Goal: Information Seeking & Learning: Find specific fact

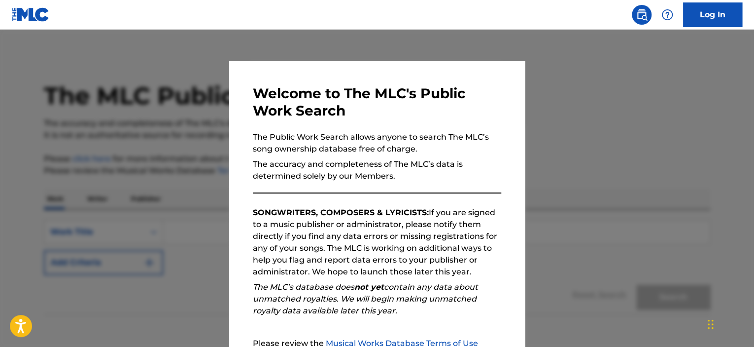
scroll to position [105, 0]
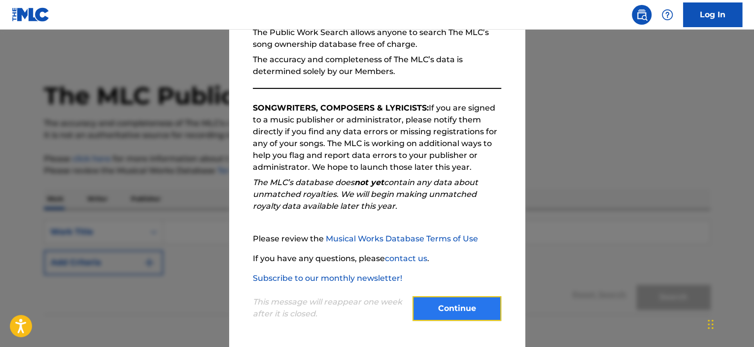
click at [467, 305] on button "Continue" at bounding box center [457, 308] width 89 height 25
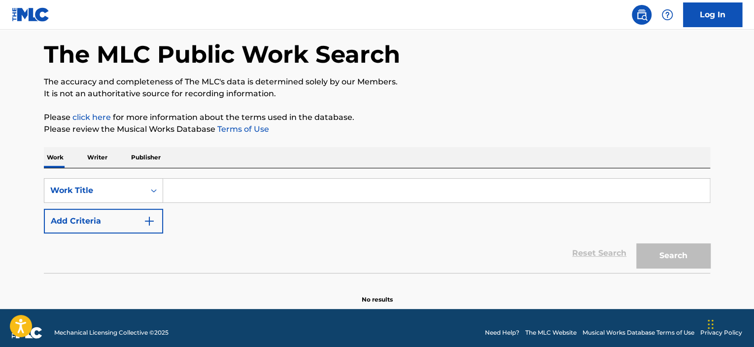
scroll to position [50, 0]
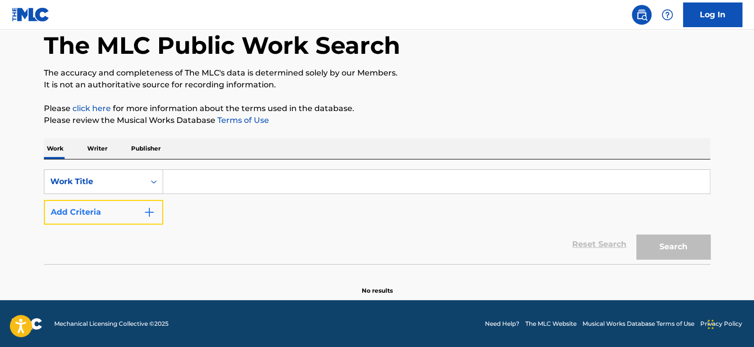
click at [123, 211] on button "Add Criteria" at bounding box center [103, 212] width 119 height 25
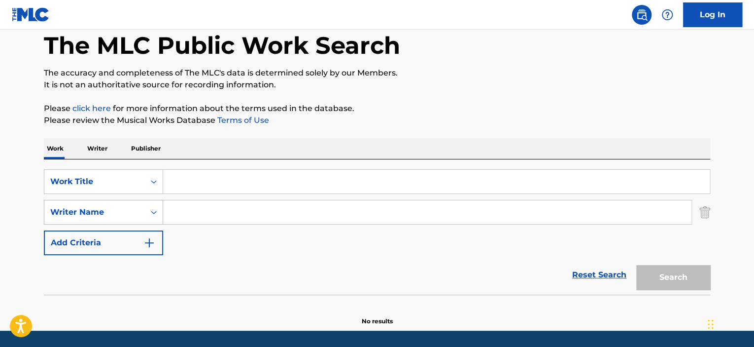
scroll to position [51, 0]
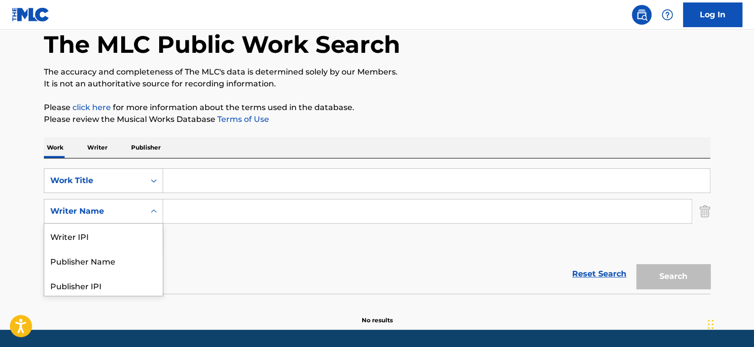
click at [133, 211] on div "Writer Name" at bounding box center [94, 211] width 89 height 12
click at [13, 169] on main "The MLC Public Work Search The accuracy and completeness of The MLC's data is d…" at bounding box center [377, 153] width 754 height 351
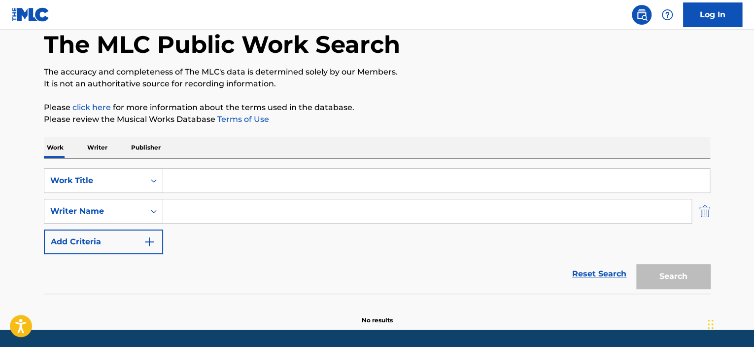
click at [704, 209] on img "Search Form" at bounding box center [705, 211] width 11 height 25
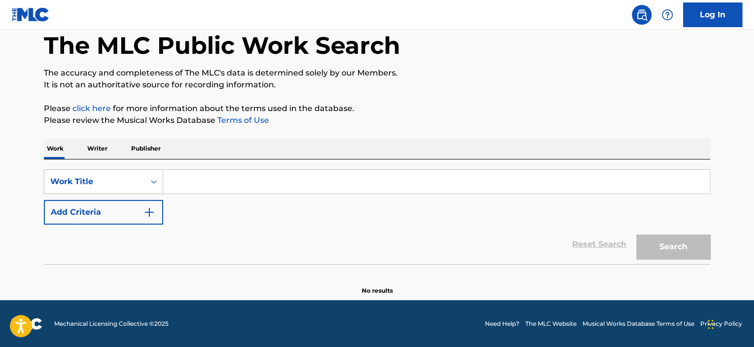
click at [94, 145] on p "Writer" at bounding box center [97, 148] width 26 height 21
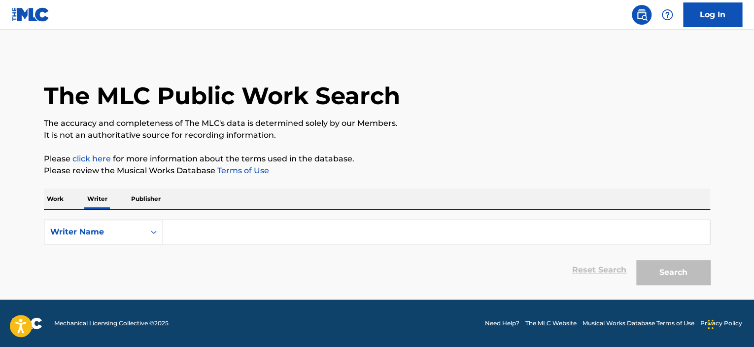
click at [58, 200] on p "Work" at bounding box center [55, 198] width 23 height 21
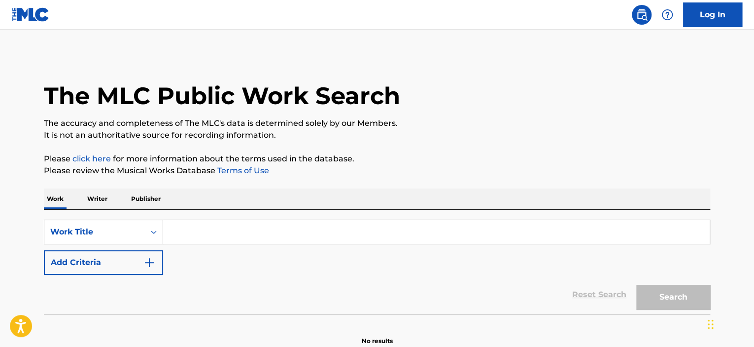
click at [203, 234] on input "Search Form" at bounding box center [436, 232] width 547 height 24
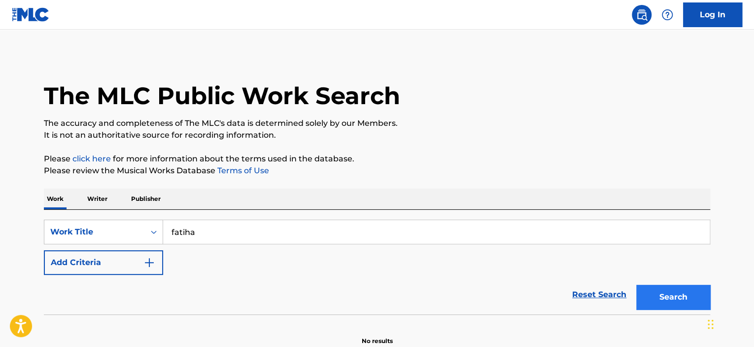
type input "fatiha"
click at [680, 303] on button "Search" at bounding box center [674, 296] width 74 height 25
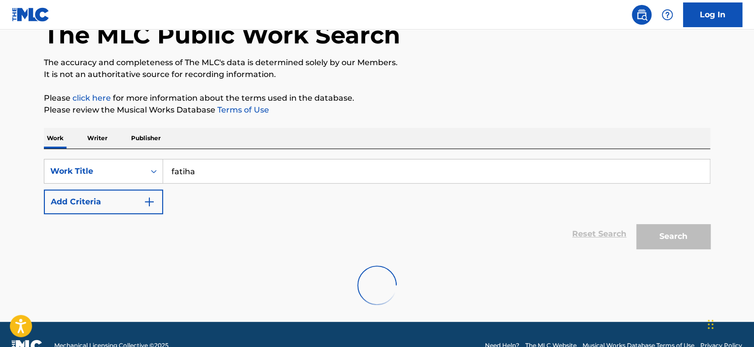
scroll to position [83, 0]
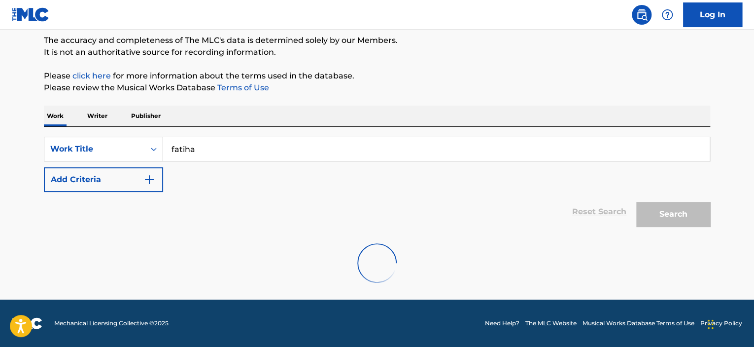
click at [24, 105] on main "The MLC Public Work Search The accuracy and completeness of The MLC's data is d…" at bounding box center [377, 123] width 754 height 353
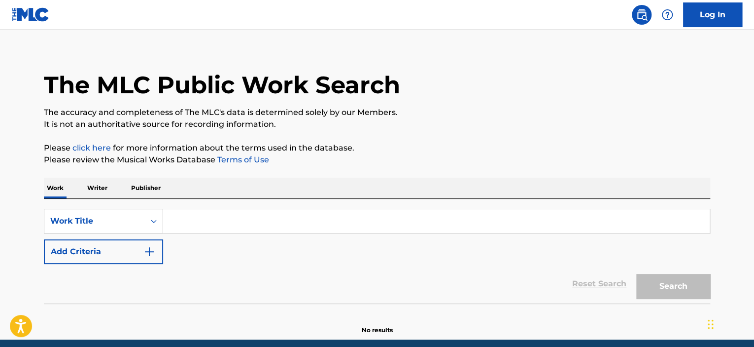
scroll to position [8, 0]
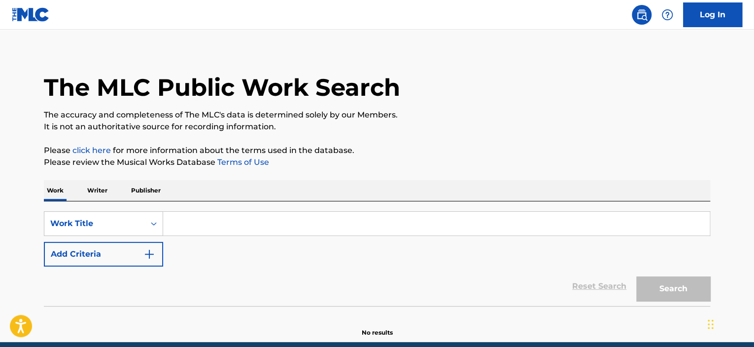
click at [189, 224] on input "Search Form" at bounding box center [436, 224] width 547 height 24
click at [97, 188] on p "Writer" at bounding box center [97, 190] width 26 height 21
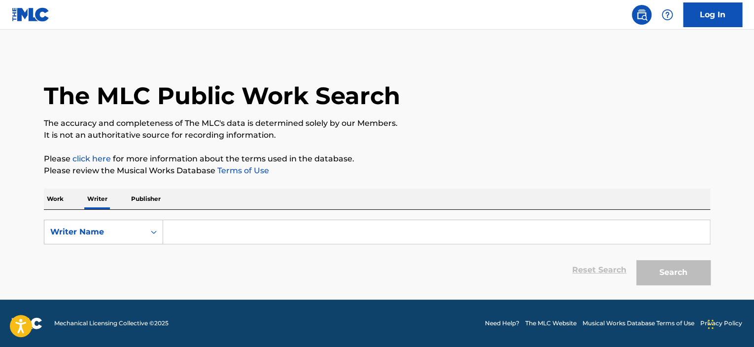
click at [180, 226] on input "Search Form" at bounding box center [436, 232] width 547 height 24
type input "alfeiqi"
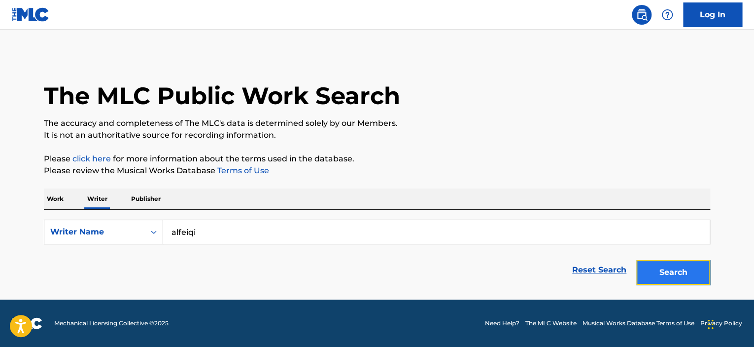
click at [690, 275] on button "Search" at bounding box center [674, 272] width 74 height 25
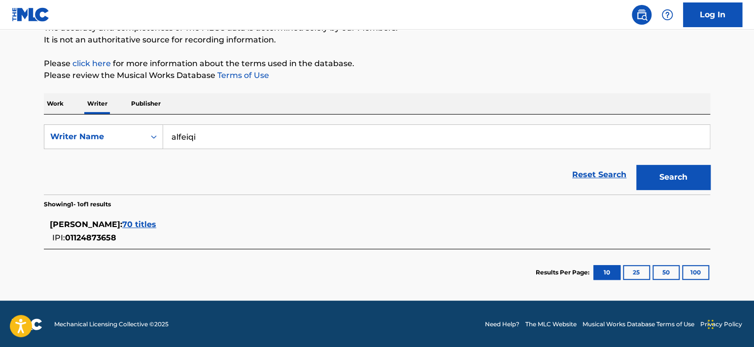
scroll to position [95, 0]
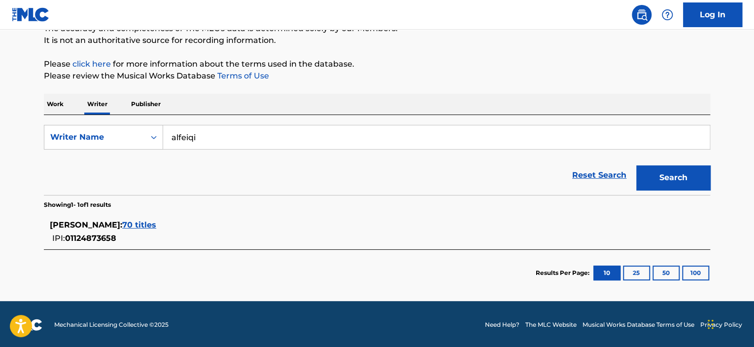
click at [155, 222] on span "70 titles" at bounding box center [139, 224] width 34 height 9
